Goal: Task Accomplishment & Management: Complete application form

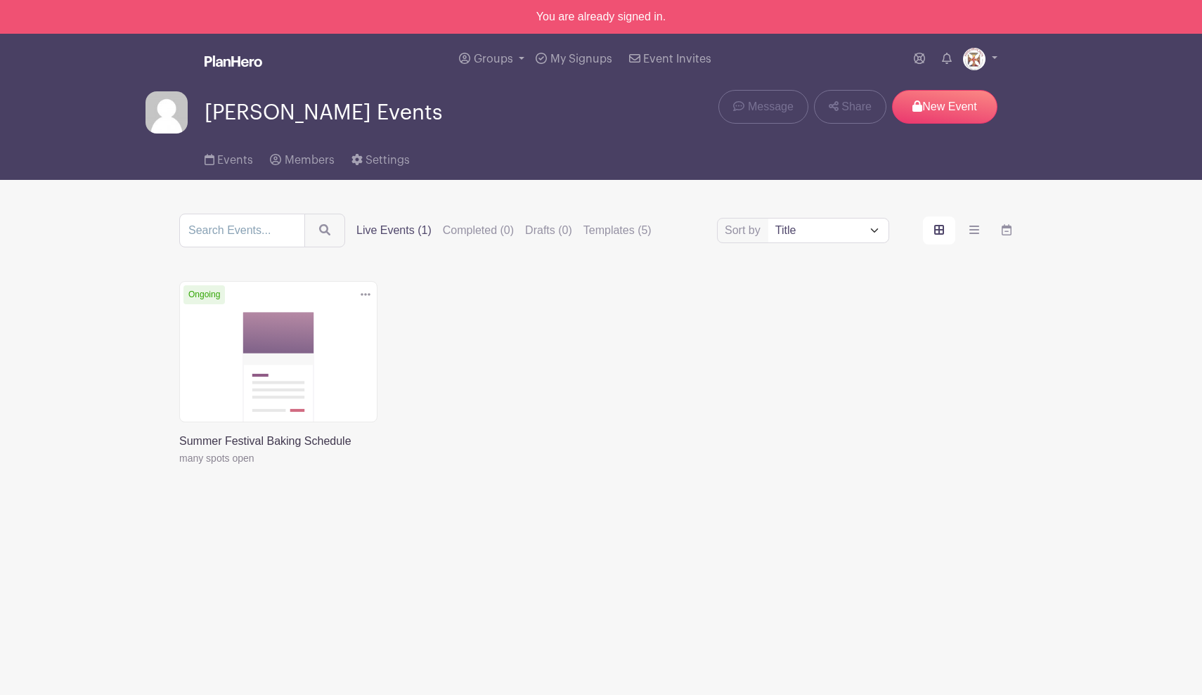
click at [358, 297] on link at bounding box center [365, 294] width 21 height 23
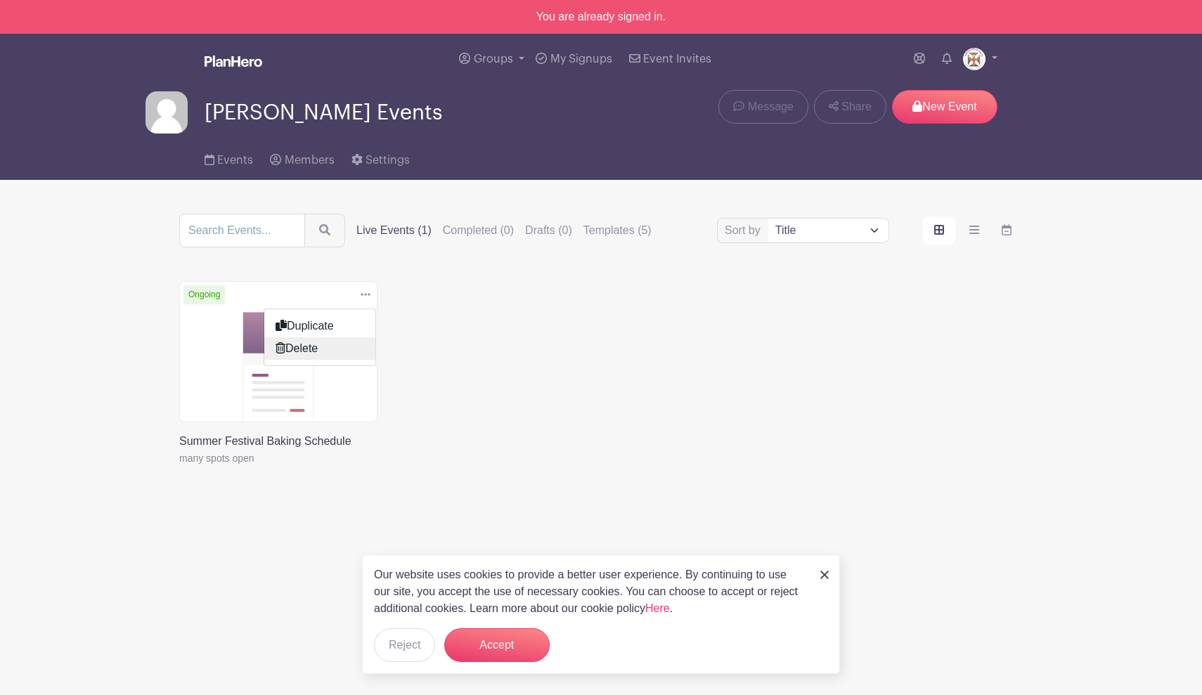
click at [332, 349] on link "Delete" at bounding box center [319, 348] width 111 height 22
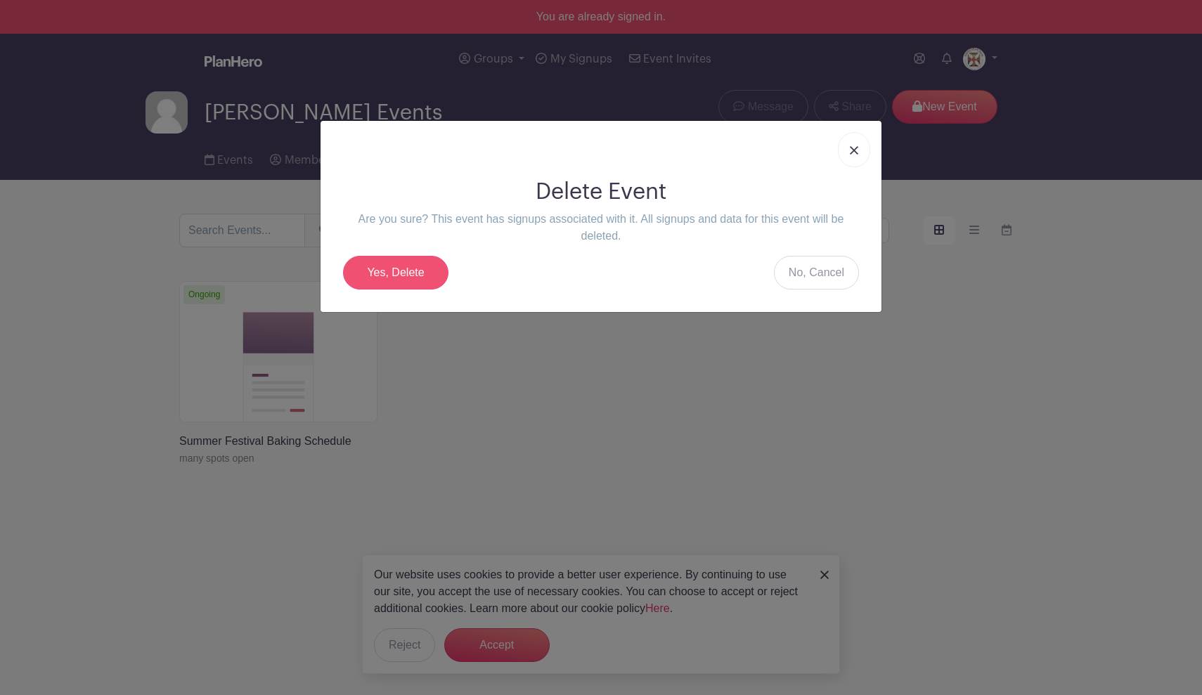
click at [406, 274] on link "Yes, Delete" at bounding box center [395, 273] width 105 height 34
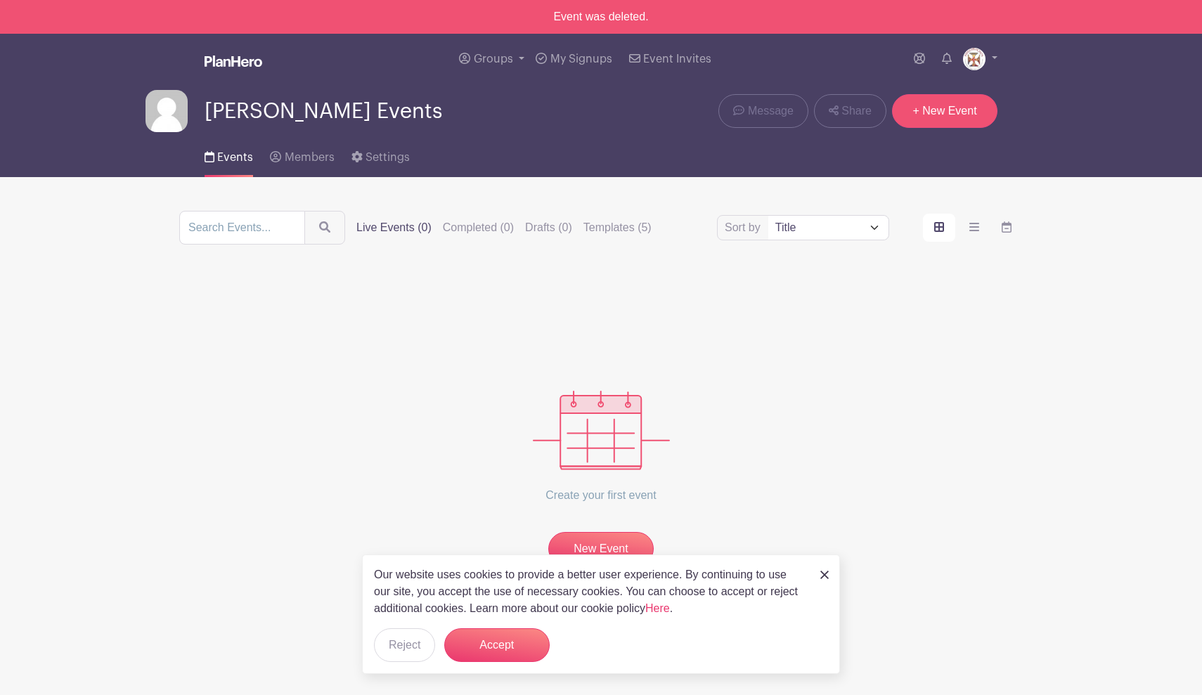
click at [944, 119] on link "+ New Event" at bounding box center [944, 111] width 105 height 34
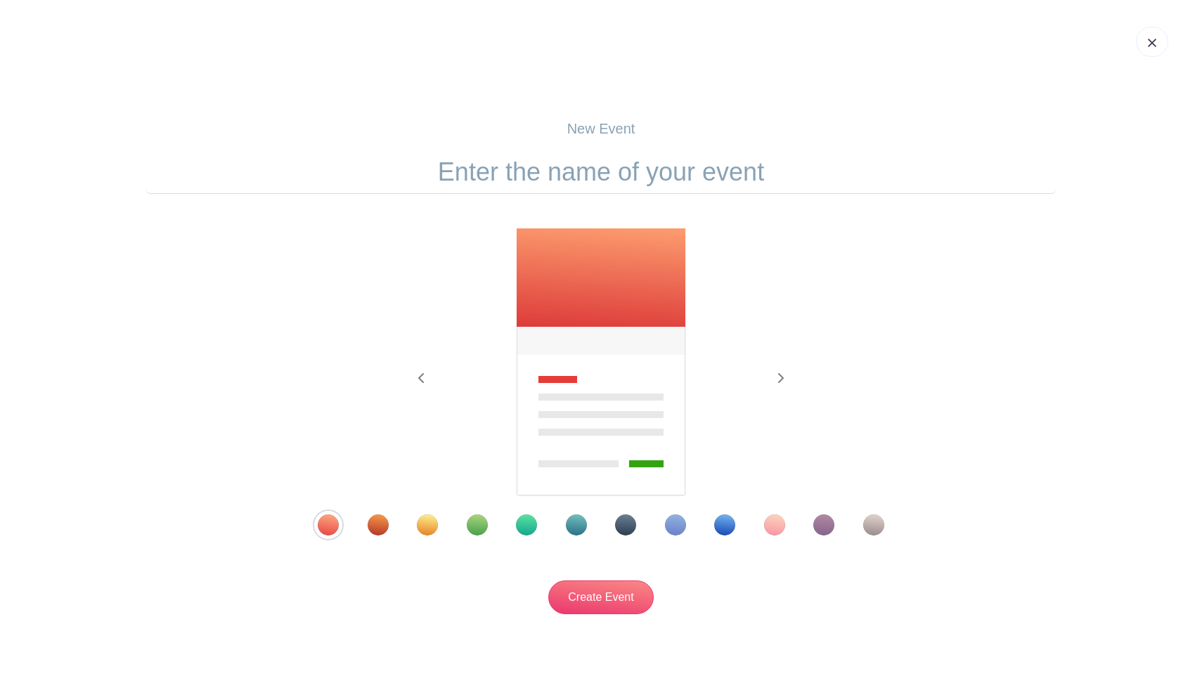
click at [372, 534] on div "Template 2" at bounding box center [378, 525] width 21 height 21
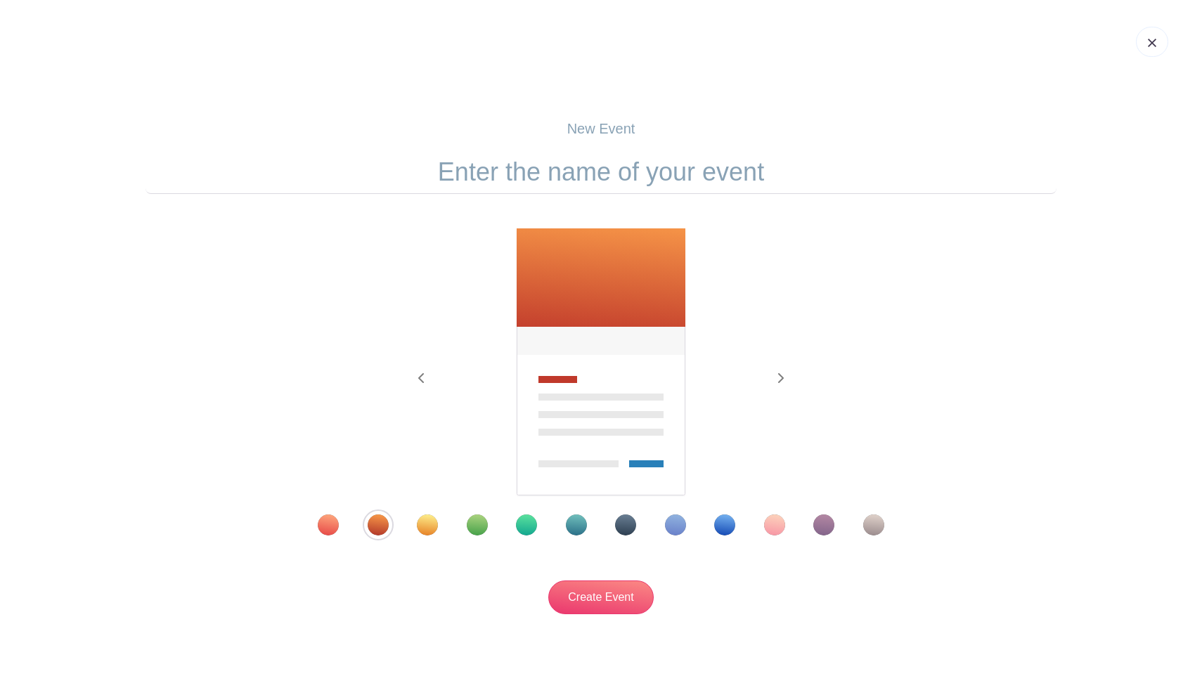
click at [422, 528] on div "Template 3" at bounding box center [427, 525] width 21 height 21
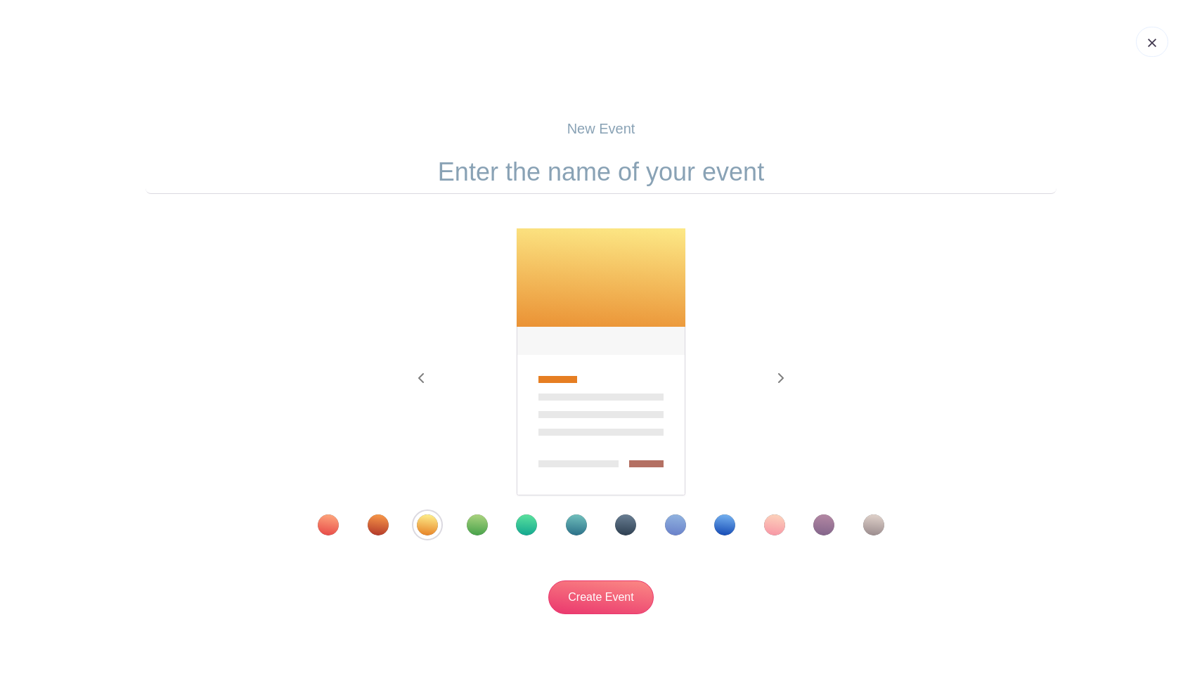
click at [467, 526] on div "Template 4" at bounding box center [477, 525] width 21 height 21
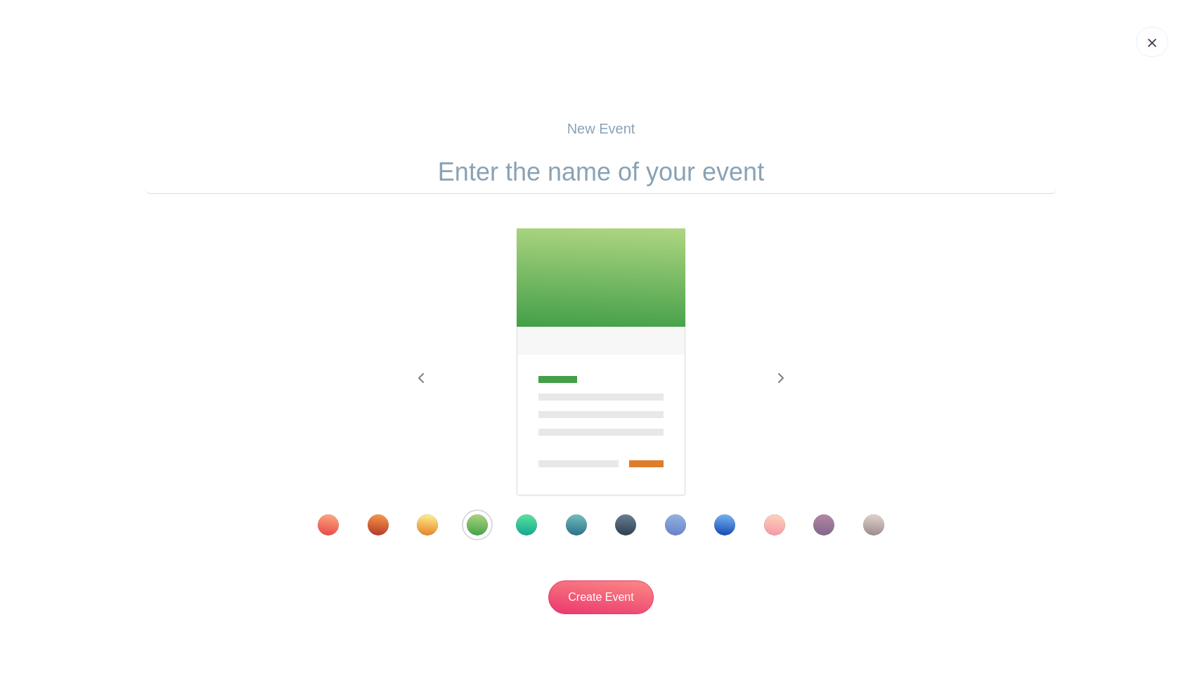
click at [518, 524] on div "Template 5" at bounding box center [526, 525] width 21 height 21
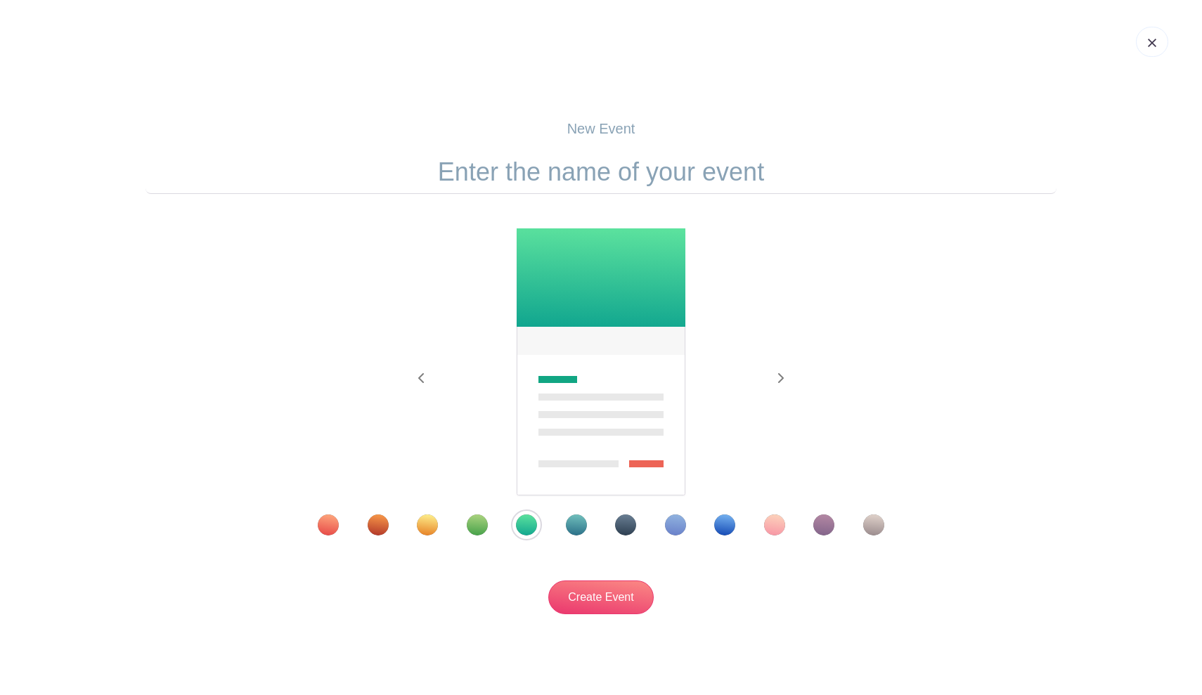
click at [574, 529] on div "Template 6" at bounding box center [576, 525] width 21 height 21
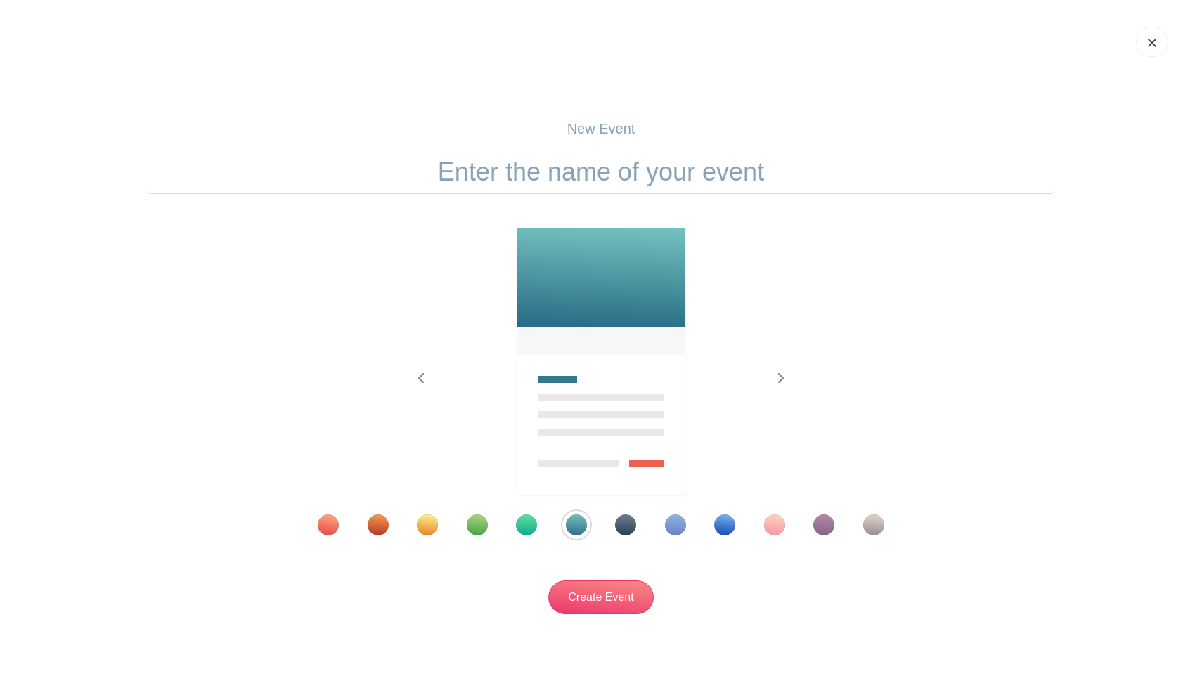
click at [626, 528] on div "Template 7" at bounding box center [625, 525] width 21 height 21
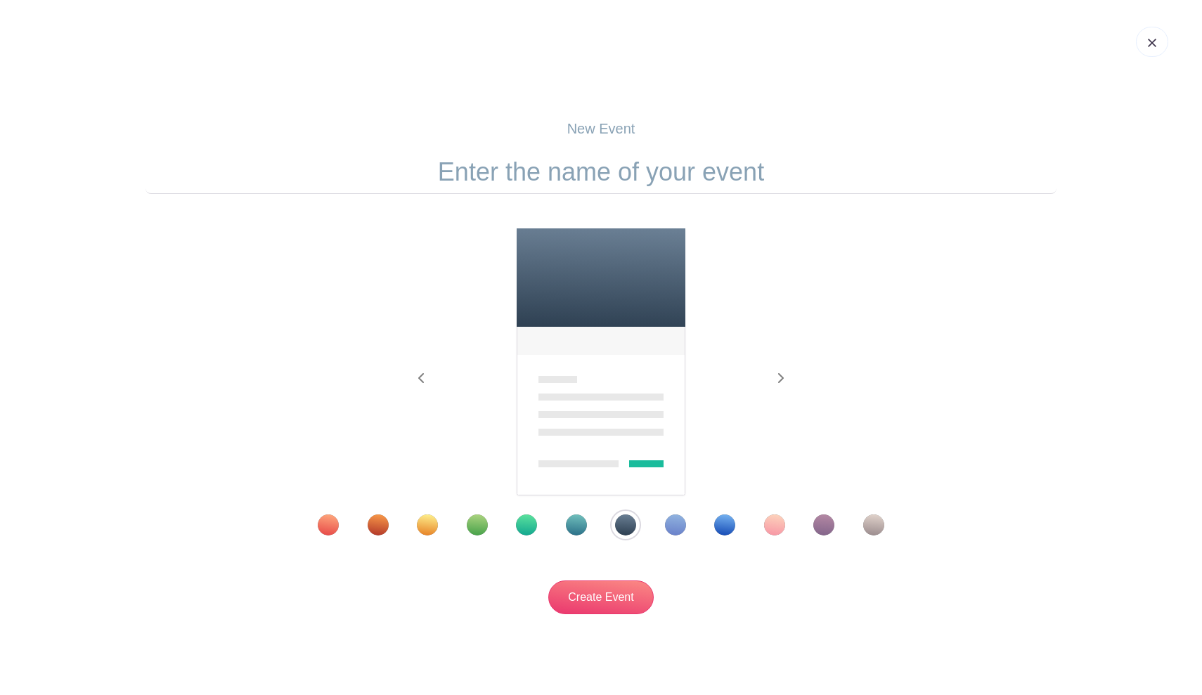
click at [680, 528] on div "Template 8" at bounding box center [675, 525] width 21 height 21
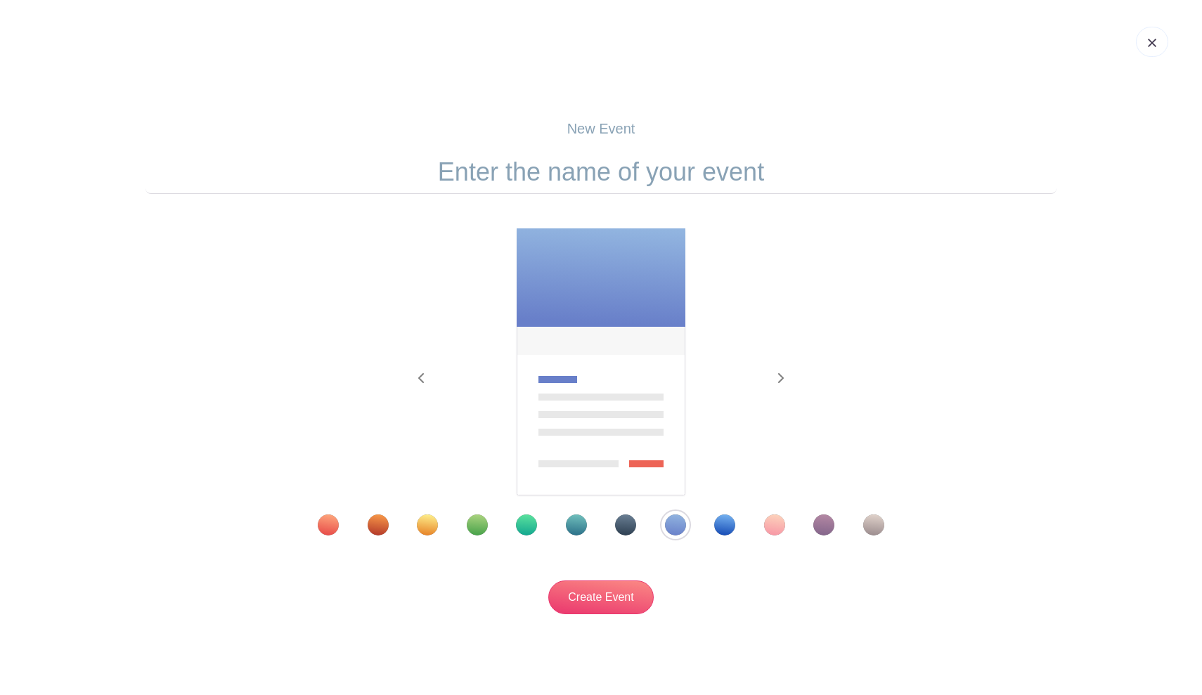
click at [730, 527] on div "Template 9" at bounding box center [724, 525] width 21 height 21
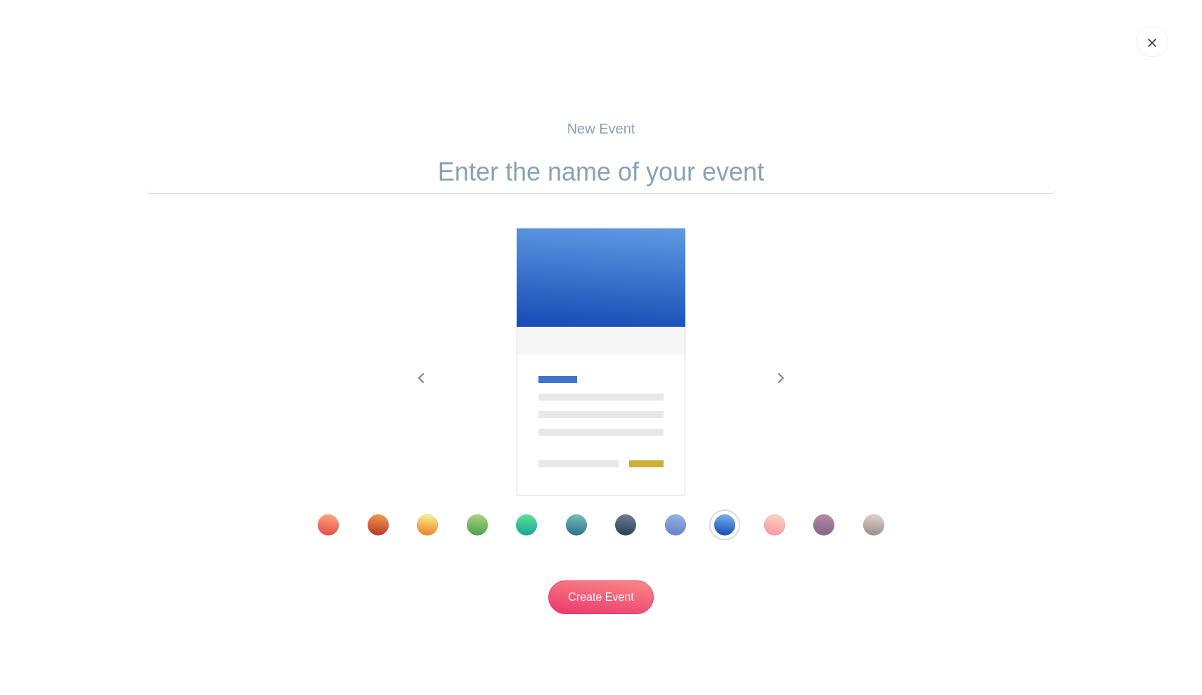
click at [777, 527] on div "Template 10" at bounding box center [774, 525] width 21 height 21
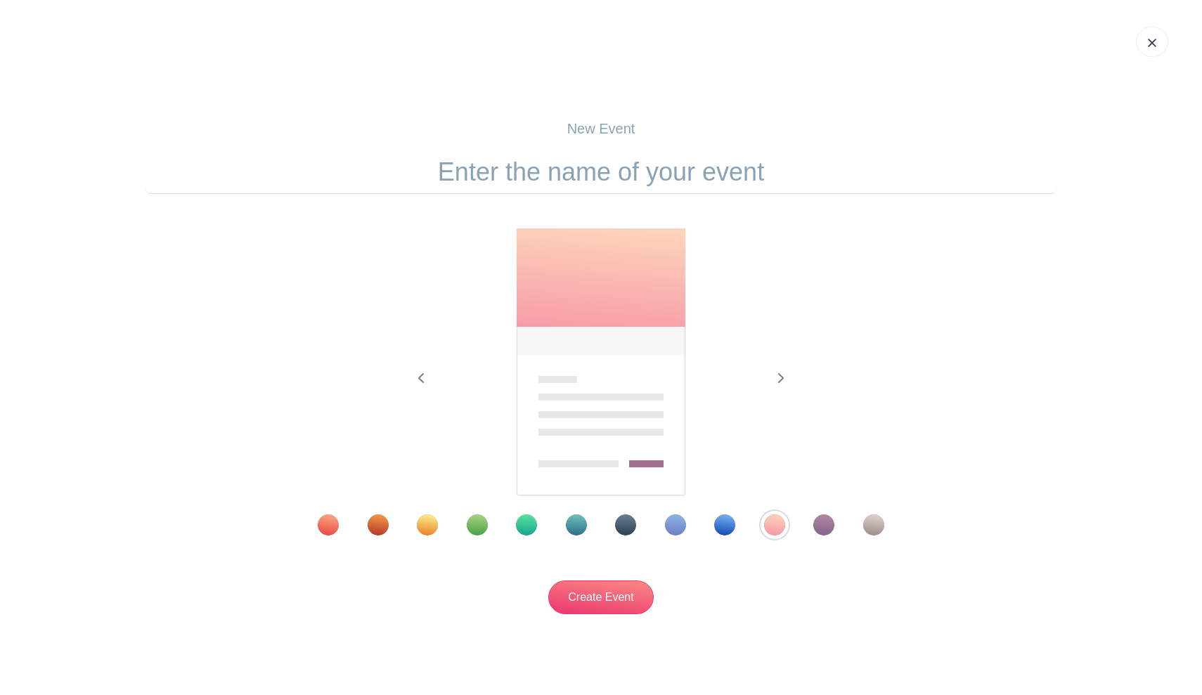
click at [840, 527] on div at bounding box center [601, 525] width 638 height 21
click at [479, 527] on div "Template 4" at bounding box center [477, 525] width 21 height 21
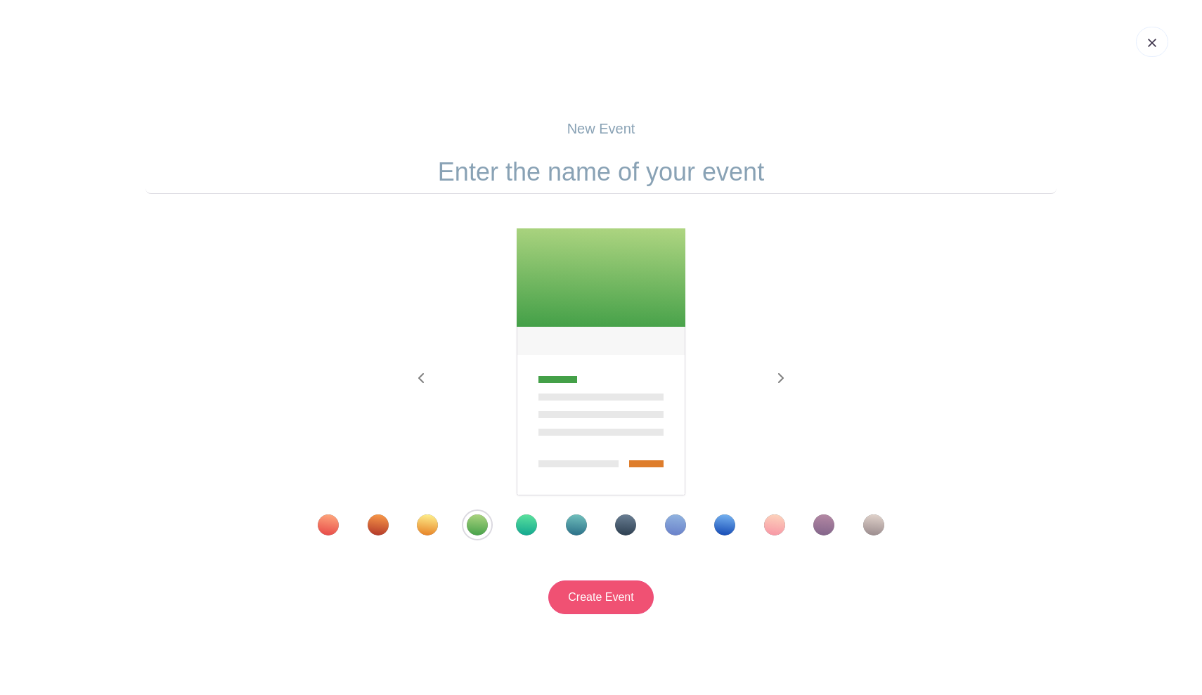
click at [605, 598] on input "Create Event" at bounding box center [600, 598] width 105 height 34
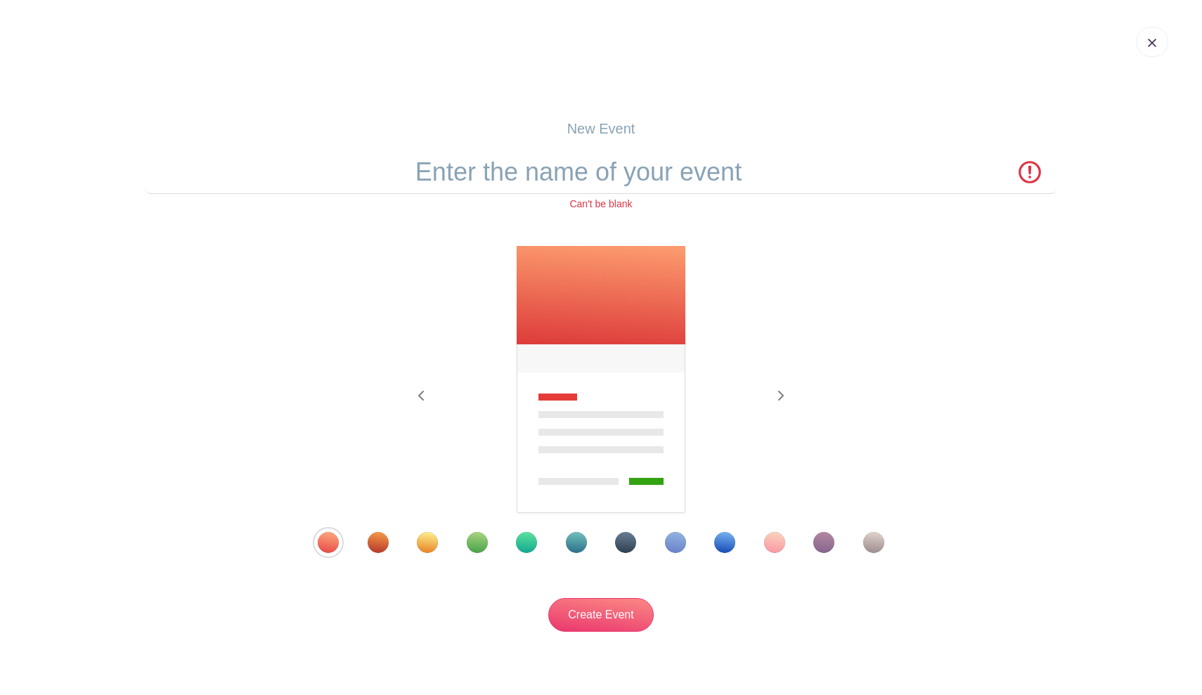
click at [475, 541] on div "Template 4" at bounding box center [477, 542] width 21 height 21
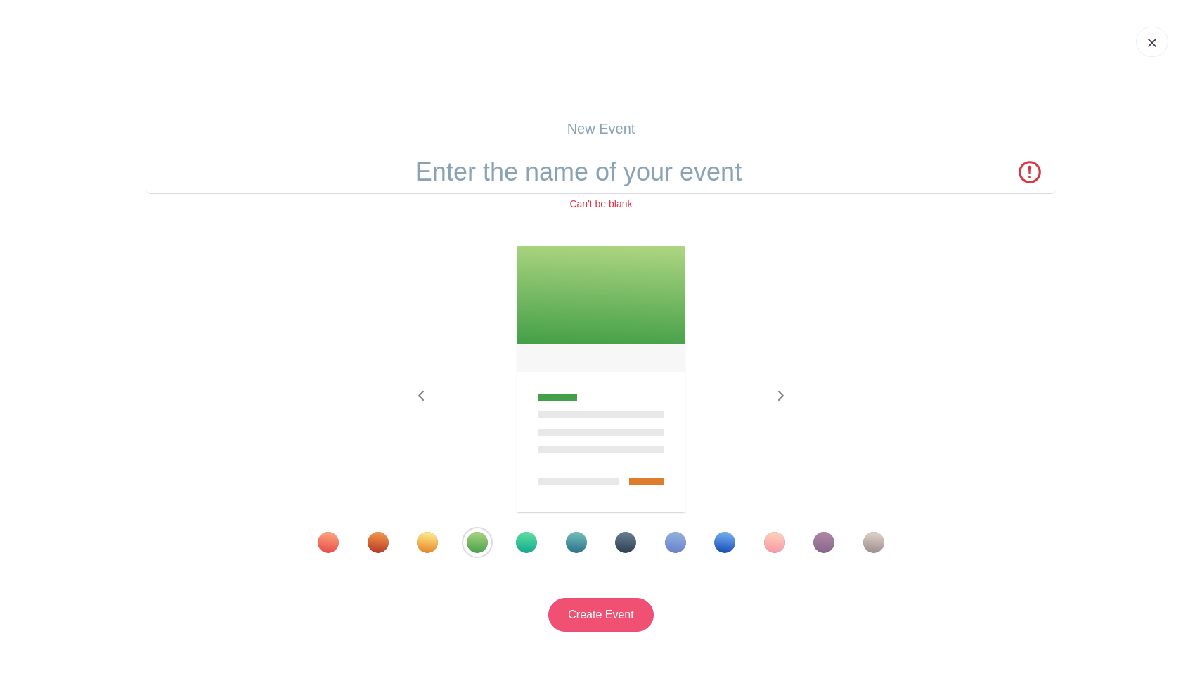
click at [618, 616] on input "Create Event" at bounding box center [600, 615] width 105 height 34
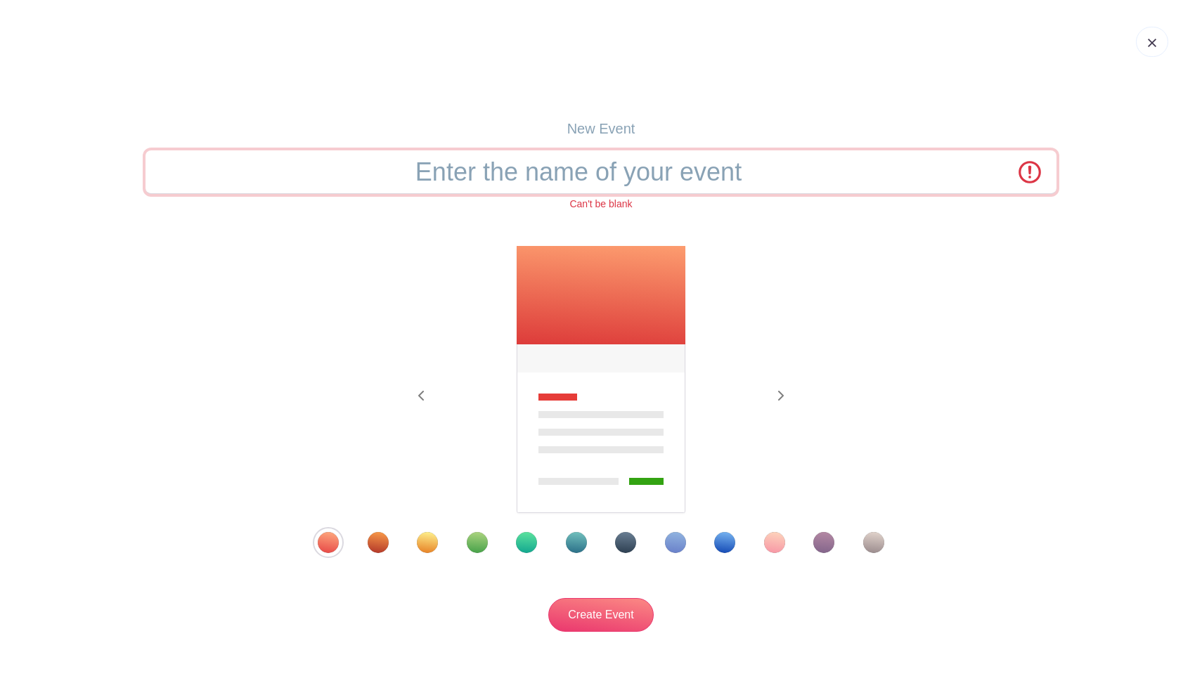
click at [536, 182] on input "text" at bounding box center [601, 172] width 911 height 44
click at [482, 546] on div "Template 4" at bounding box center [477, 542] width 21 height 21
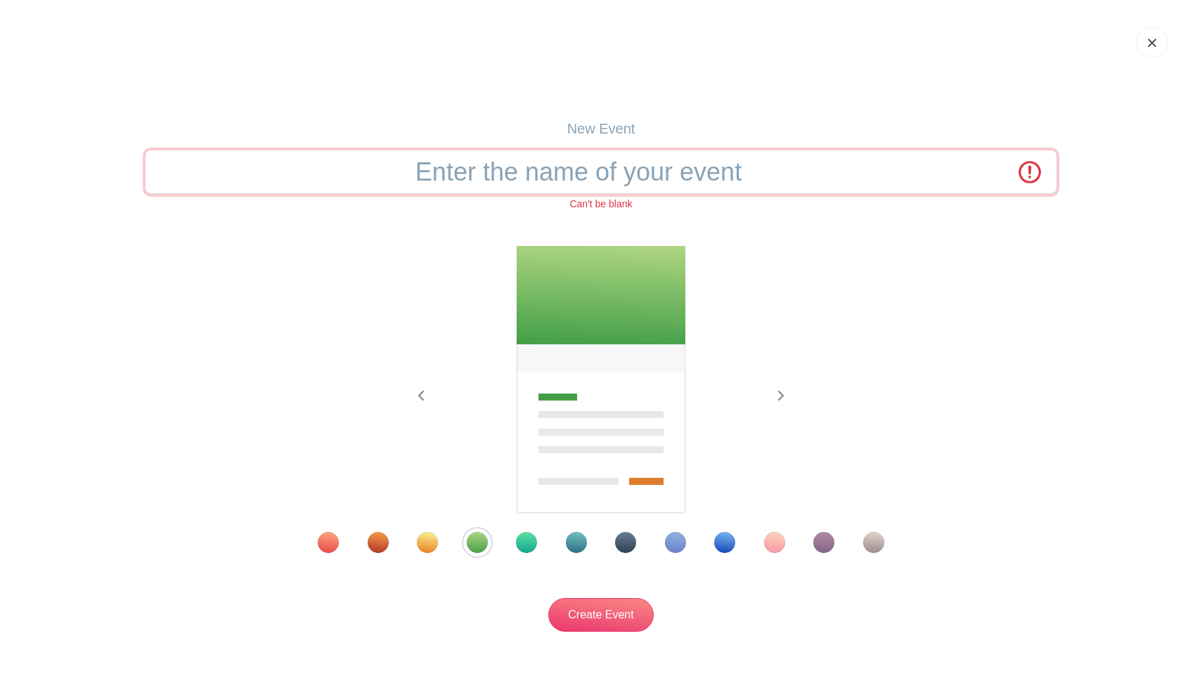
click at [507, 185] on input "text" at bounding box center [601, 172] width 911 height 44
type input "Baklava & Kourambiedes Preparation"
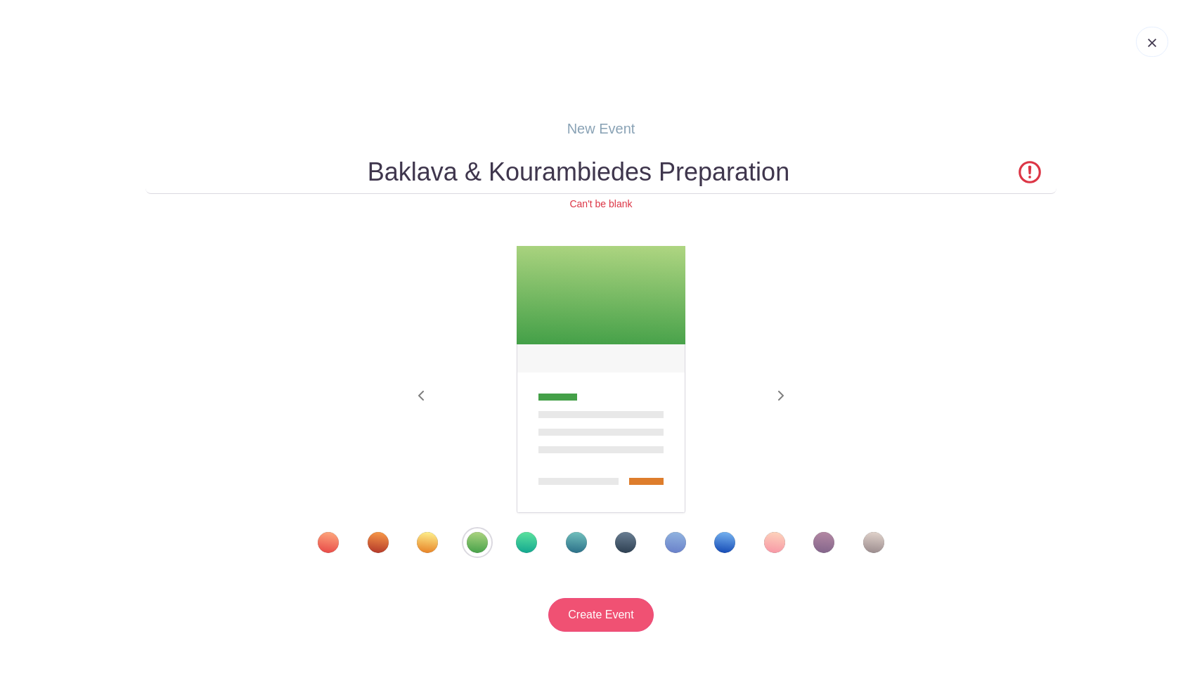
click at [594, 621] on input "Create Event" at bounding box center [600, 615] width 105 height 34
